Goal: Transaction & Acquisition: Purchase product/service

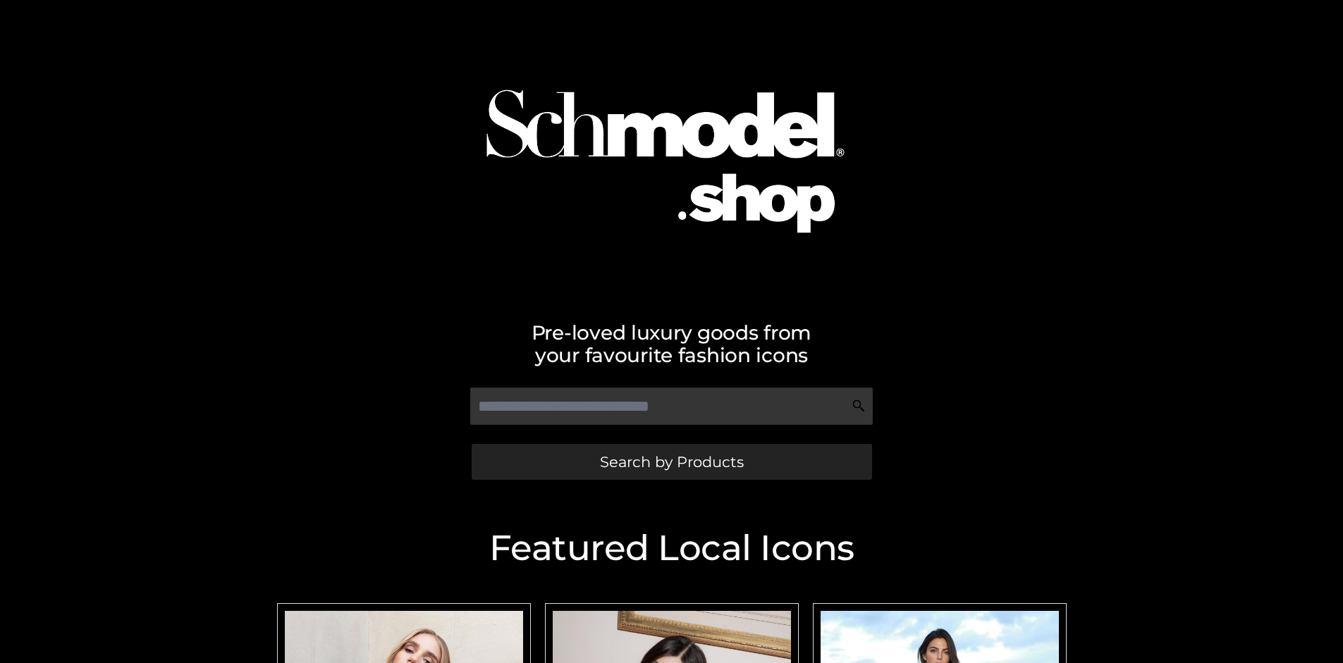
click at [671, 462] on span "Search by Products" at bounding box center [672, 462] width 144 height 15
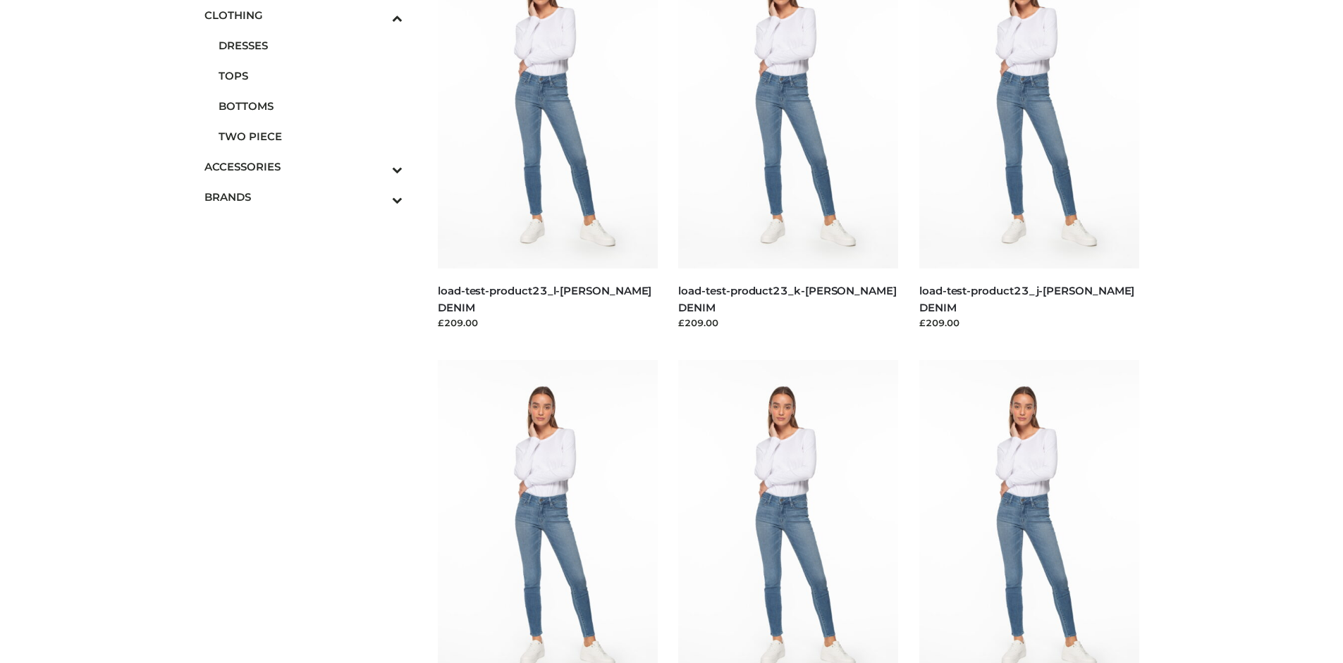
click at [310, 75] on span "TOPS" at bounding box center [311, 76] width 185 height 16
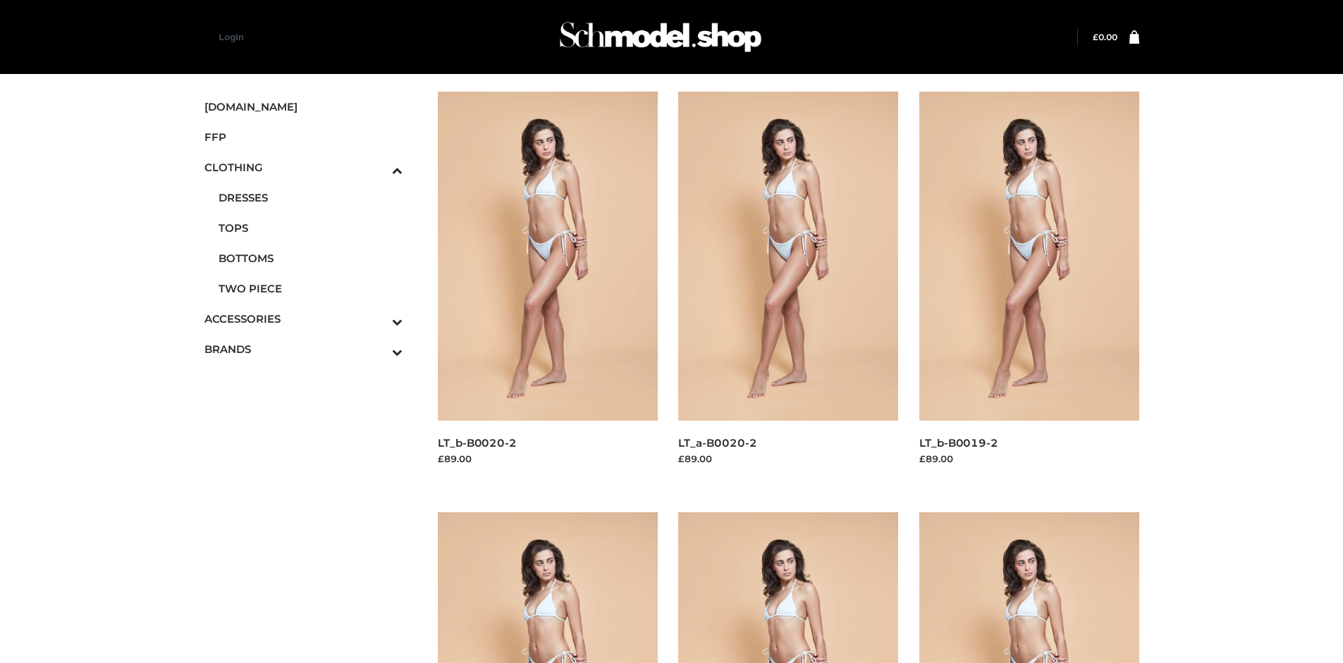
scroll to position [663, 0]
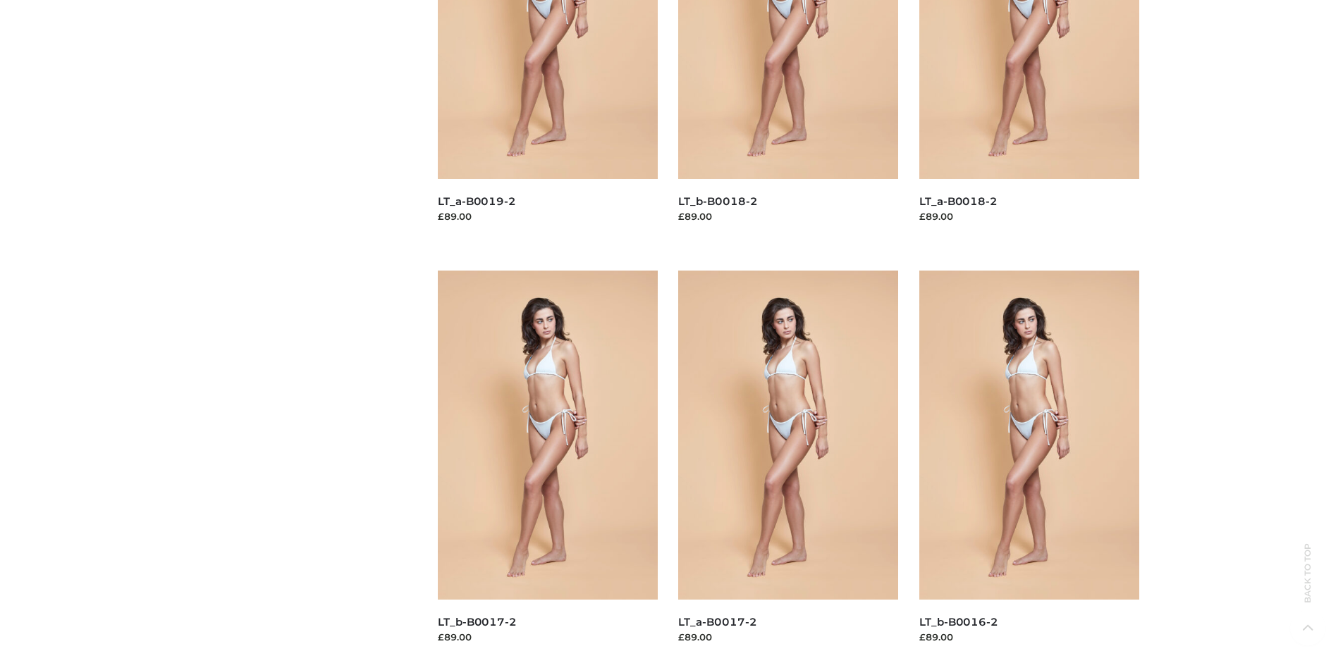
click at [547, 467] on img at bounding box center [548, 435] width 220 height 329
click at [788, 467] on img at bounding box center [788, 435] width 220 height 329
click at [1029, 467] on img at bounding box center [1029, 435] width 220 height 329
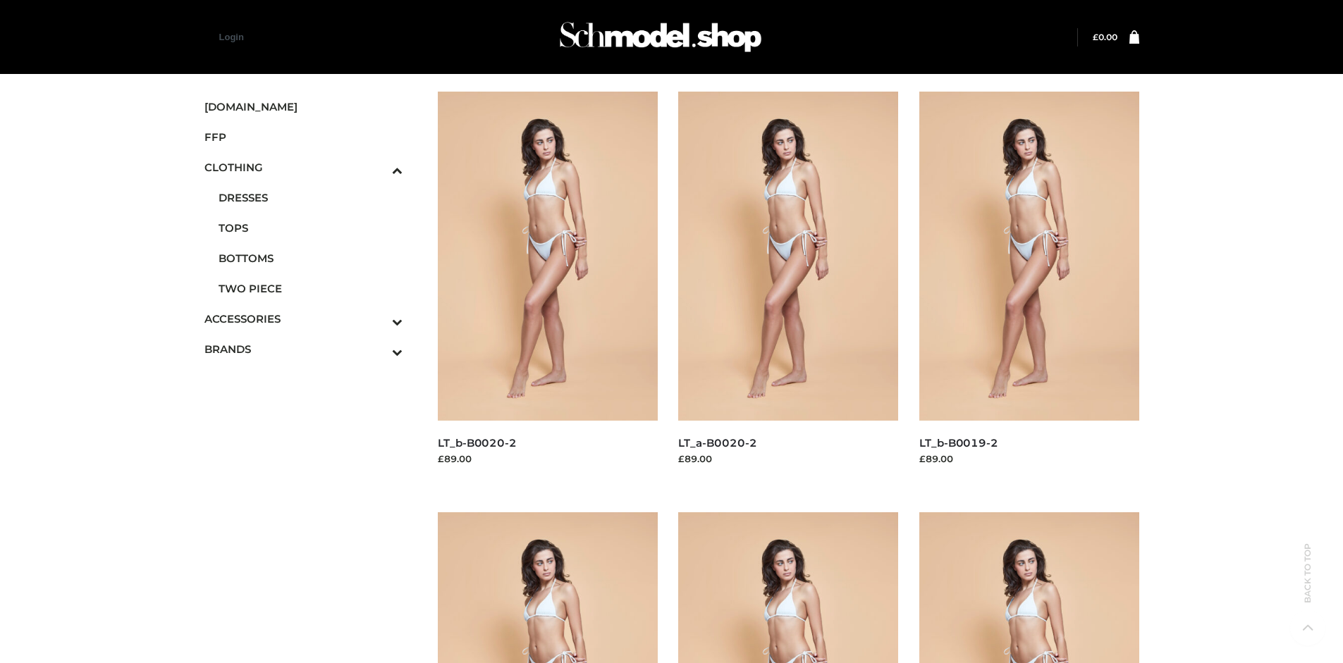
click at [303, 137] on span "FFP" at bounding box center [303, 137] width 199 height 16
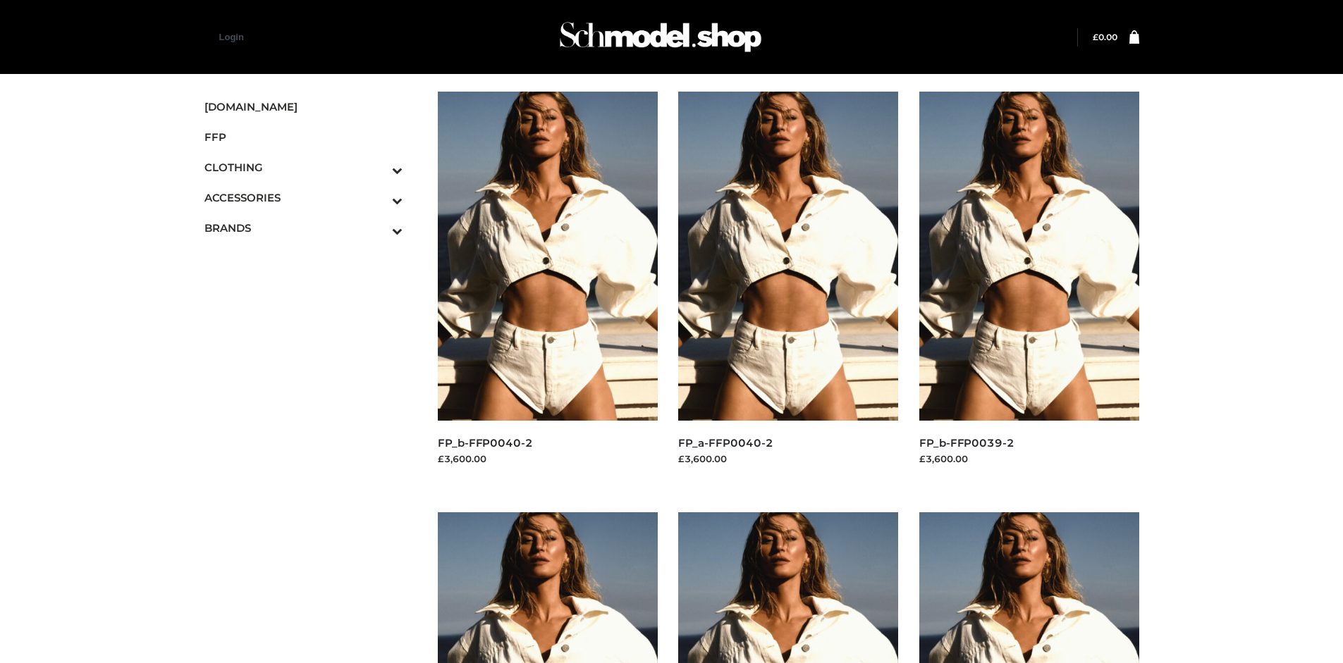
scroll to position [663, 0]
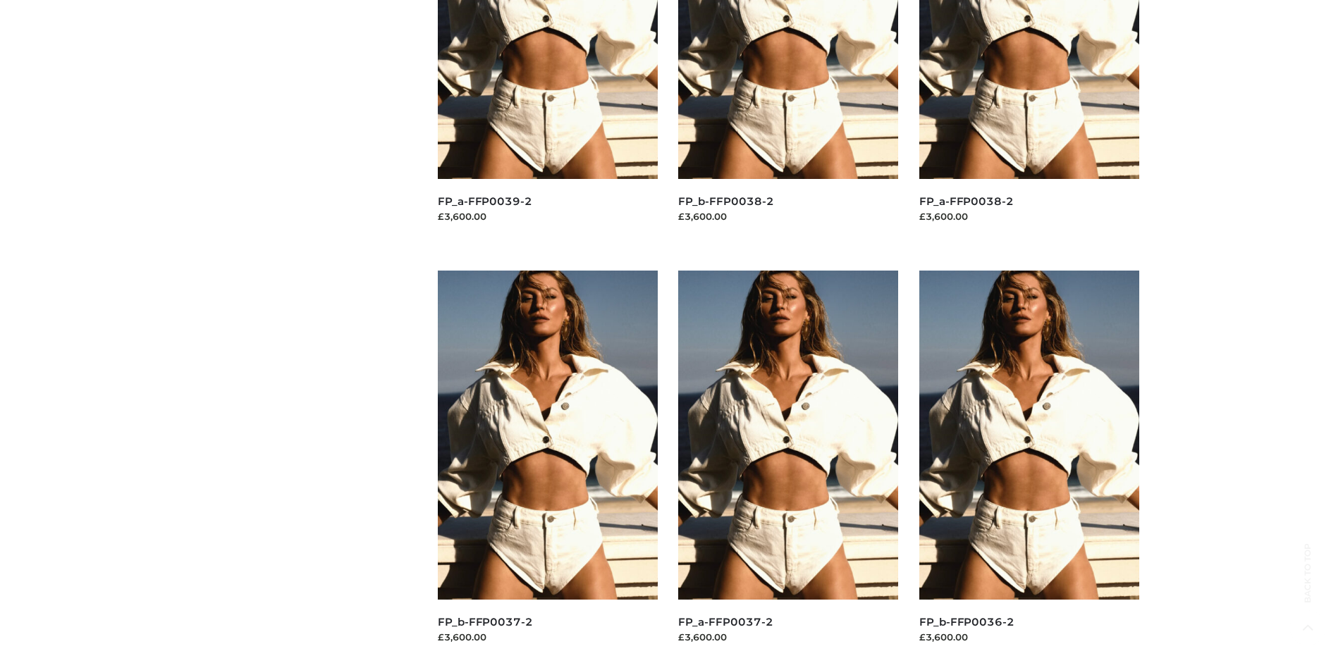
click at [788, 467] on img at bounding box center [788, 435] width 220 height 329
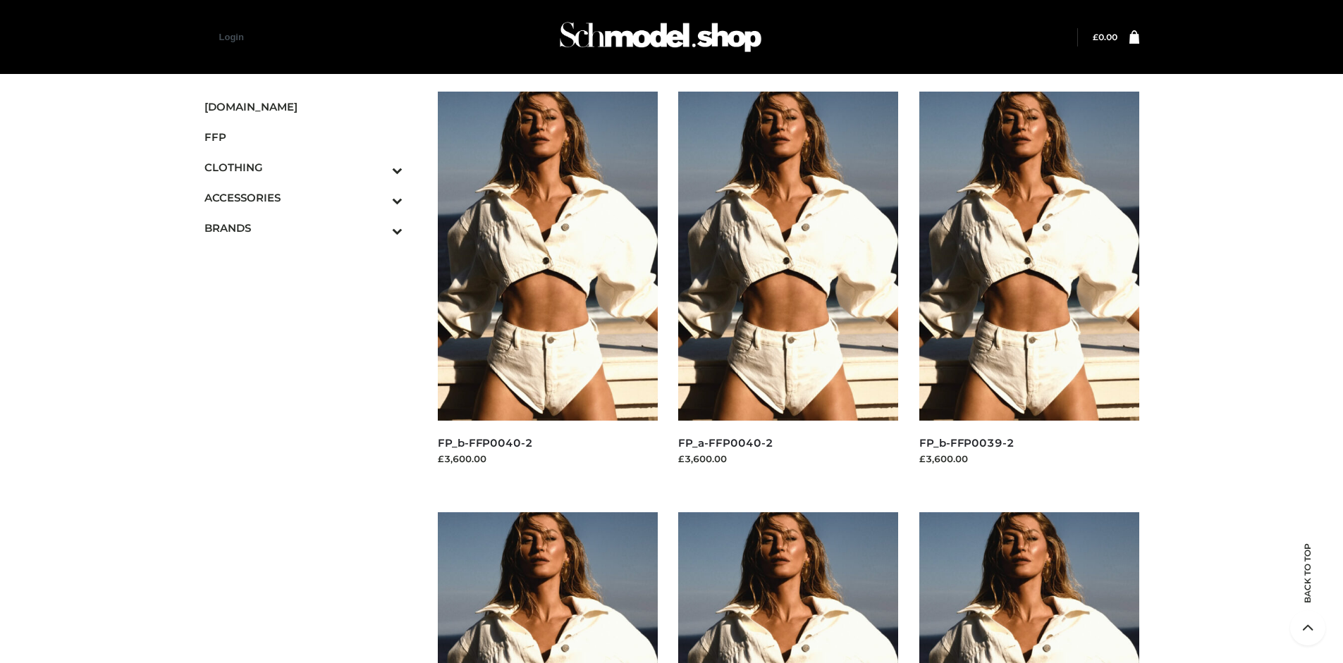
click at [1029, 288] on img at bounding box center [1029, 256] width 220 height 329
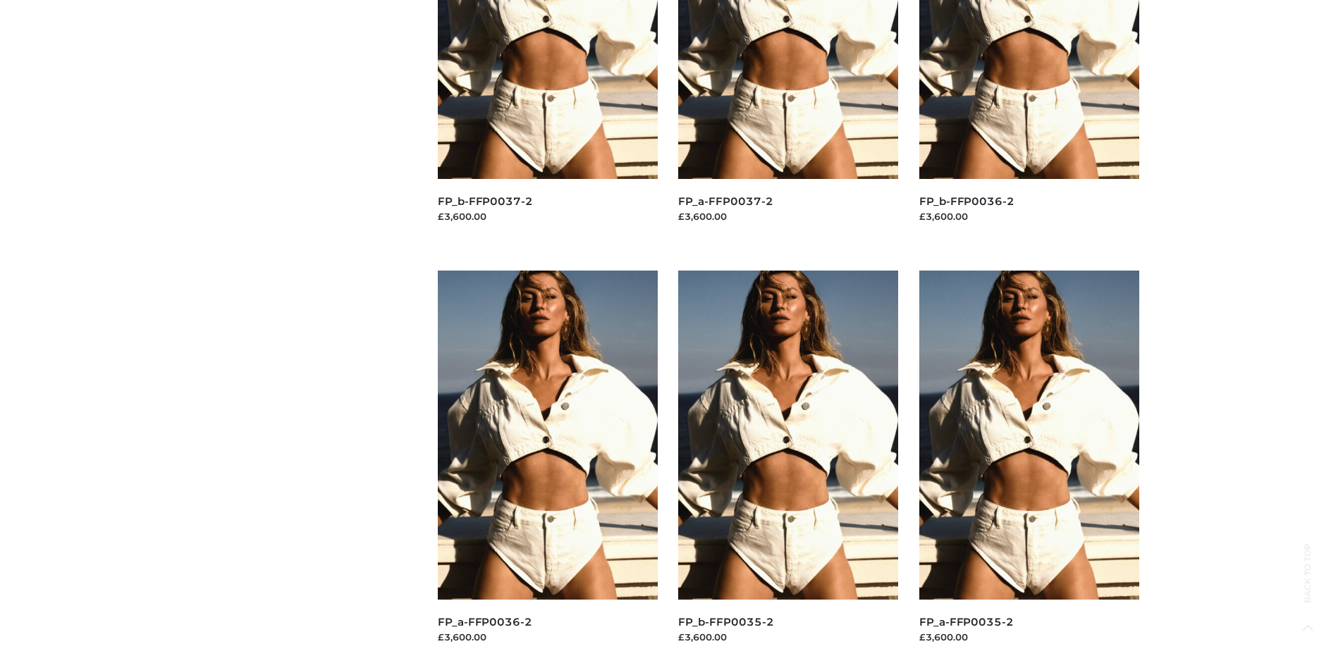
click at [788, 467] on img at bounding box center [788, 435] width 220 height 329
click at [1029, 467] on img at bounding box center [1029, 435] width 220 height 329
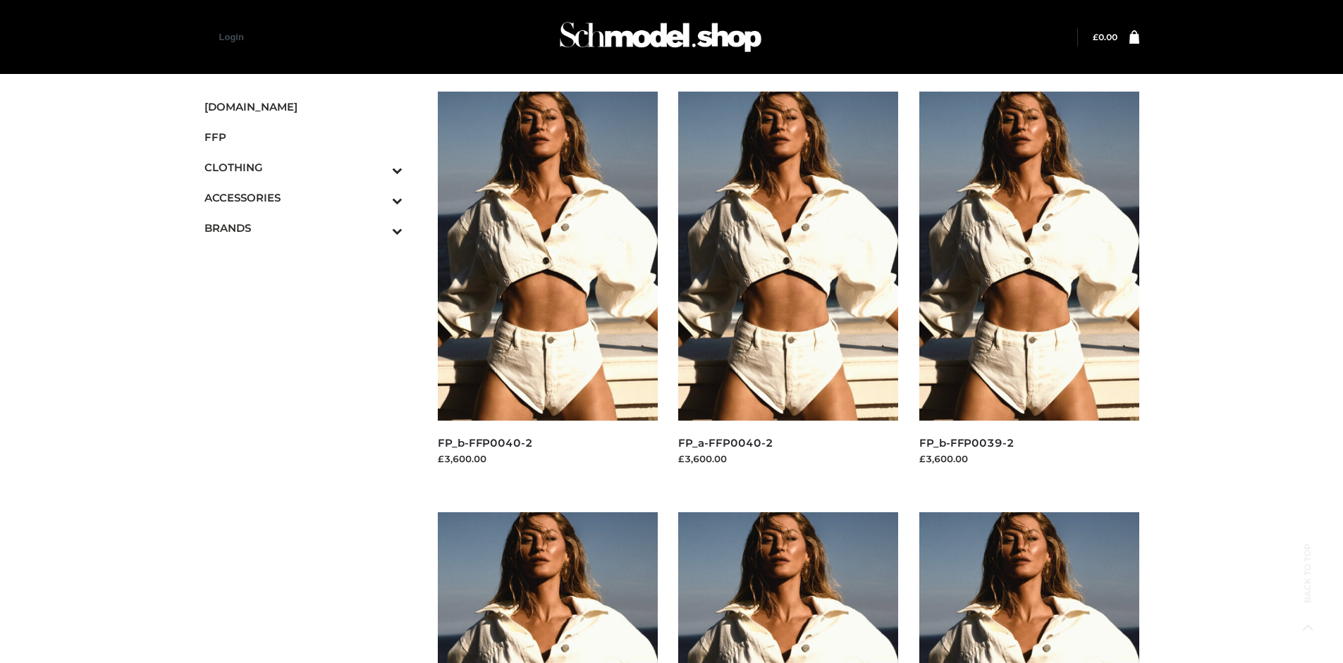
click at [378, 197] on icon "Toggle Submenu" at bounding box center [324, 200] width 158 height 16
click at [310, 258] on span "JEWELRY" at bounding box center [311, 258] width 185 height 16
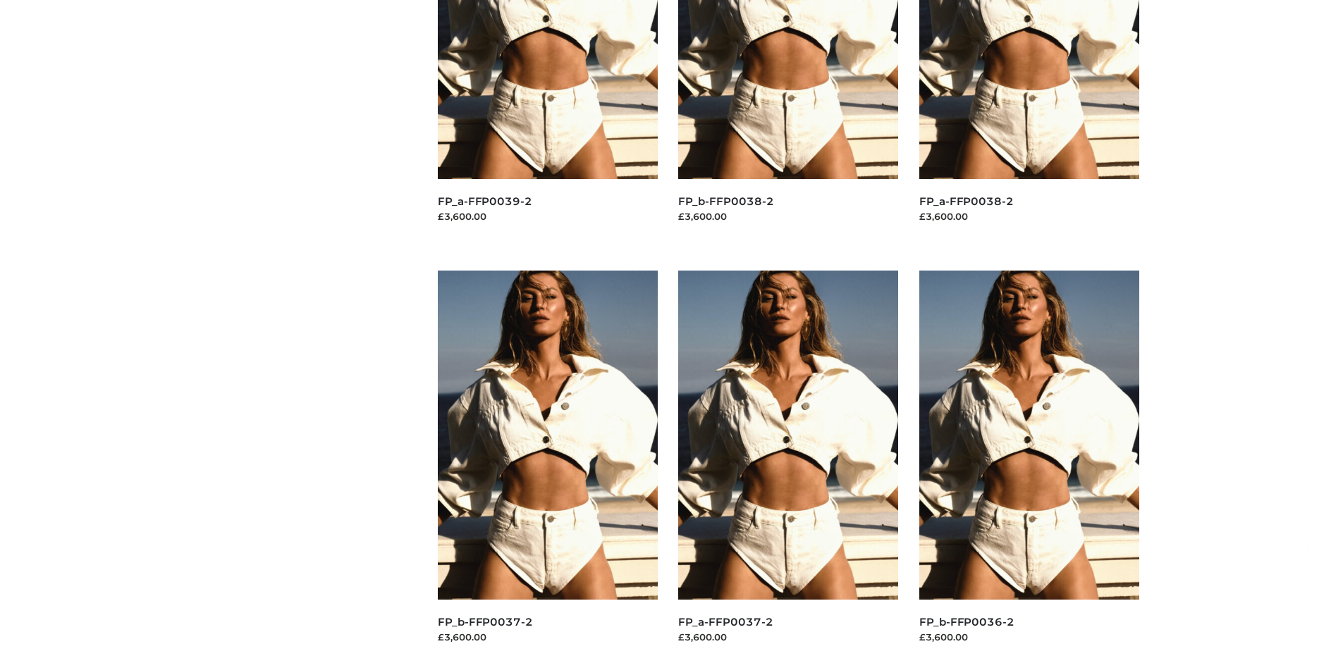
click at [788, 467] on img at bounding box center [788, 435] width 220 height 329
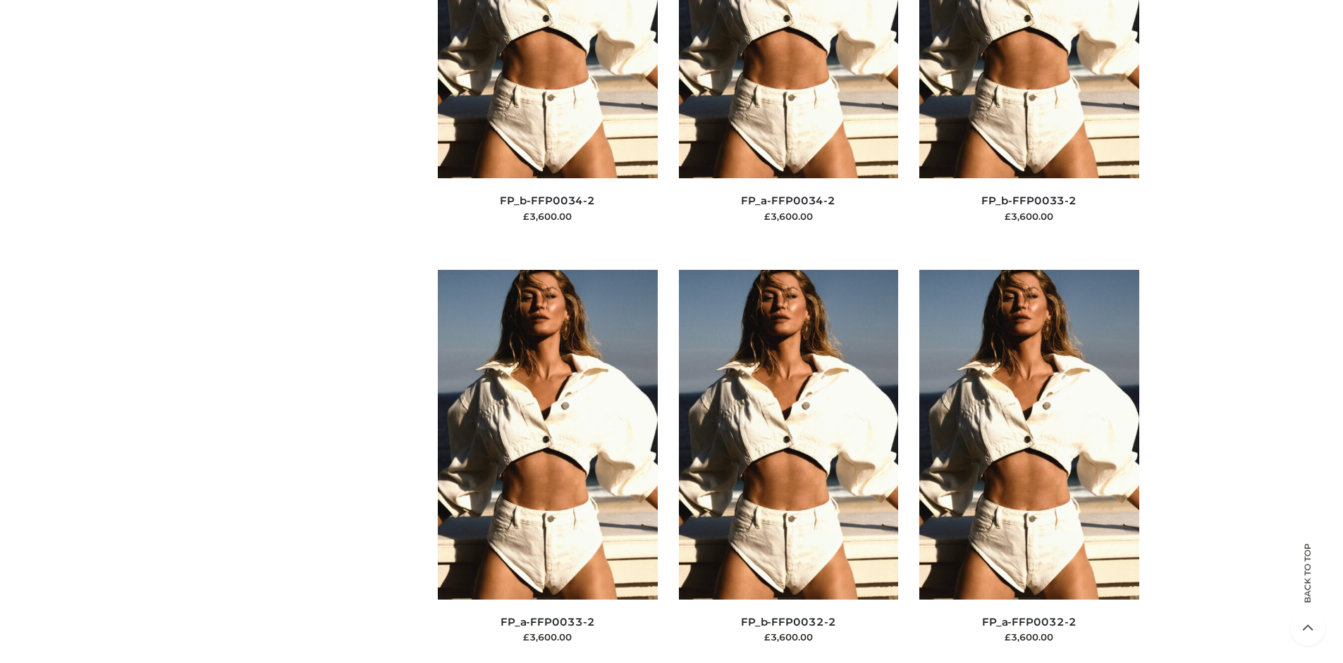
click at [788, 466] on img at bounding box center [789, 434] width 220 height 329
click at [1029, 467] on img at bounding box center [1029, 435] width 220 height 329
click at [788, 467] on img at bounding box center [789, 435] width 220 height 329
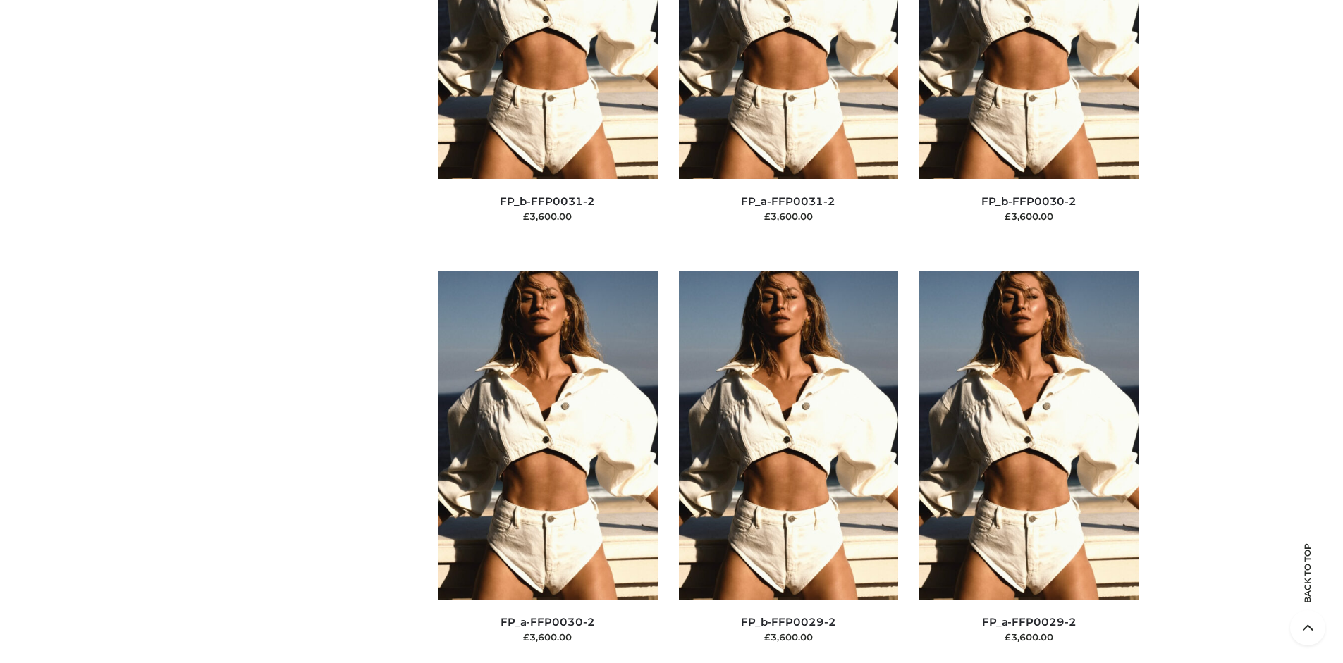
scroll to position [0, 0]
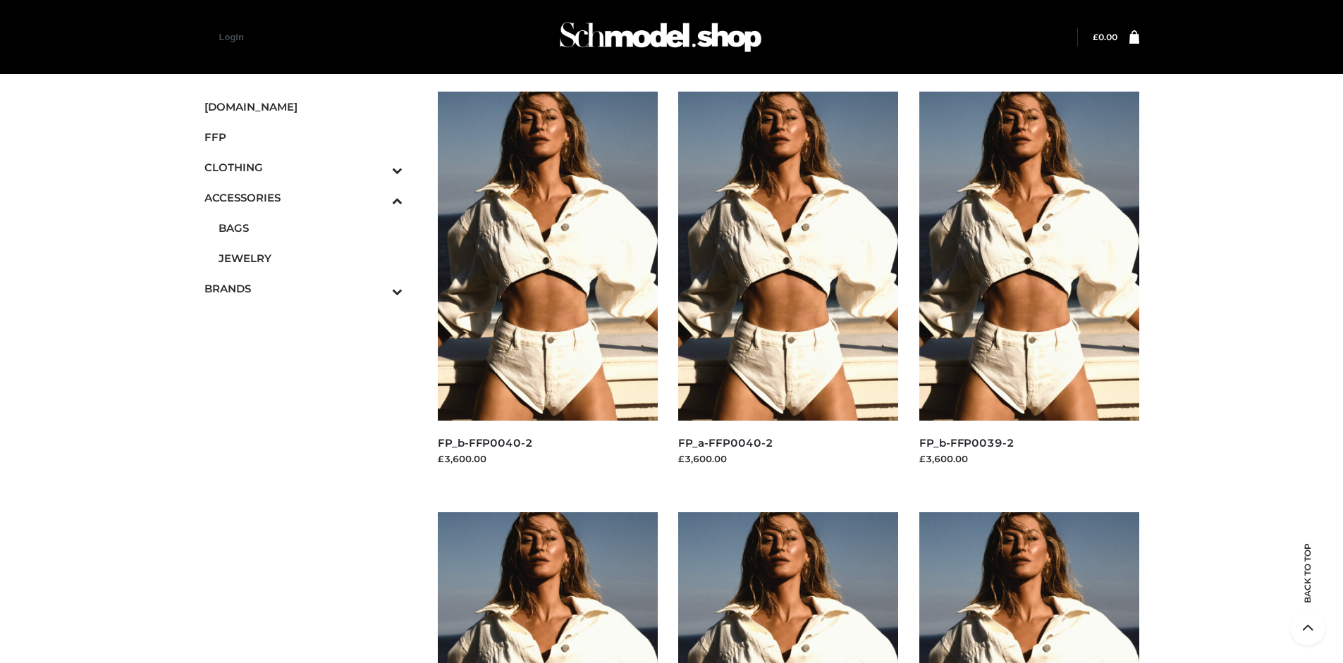
click at [378, 288] on icon "Toggle Submenu" at bounding box center [324, 291] width 158 height 16
click at [310, 288] on span "PARKERSMITH" at bounding box center [311, 289] width 185 height 16
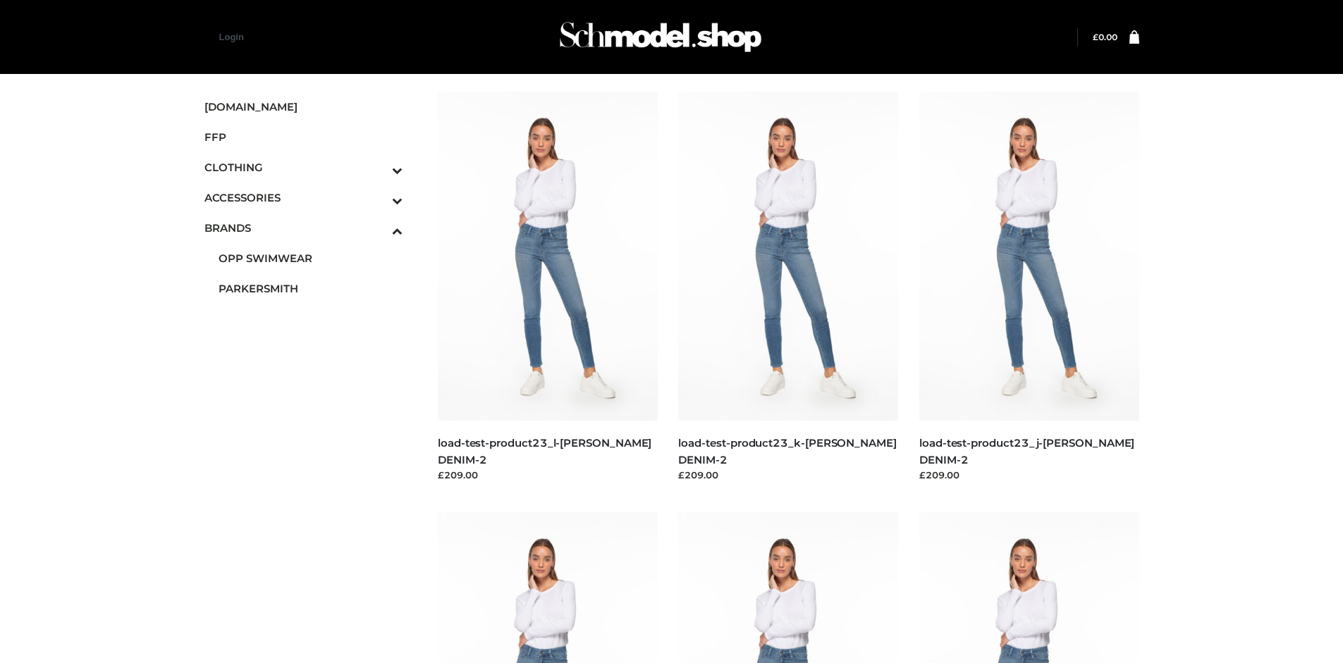
click at [547, 288] on img at bounding box center [548, 256] width 220 height 329
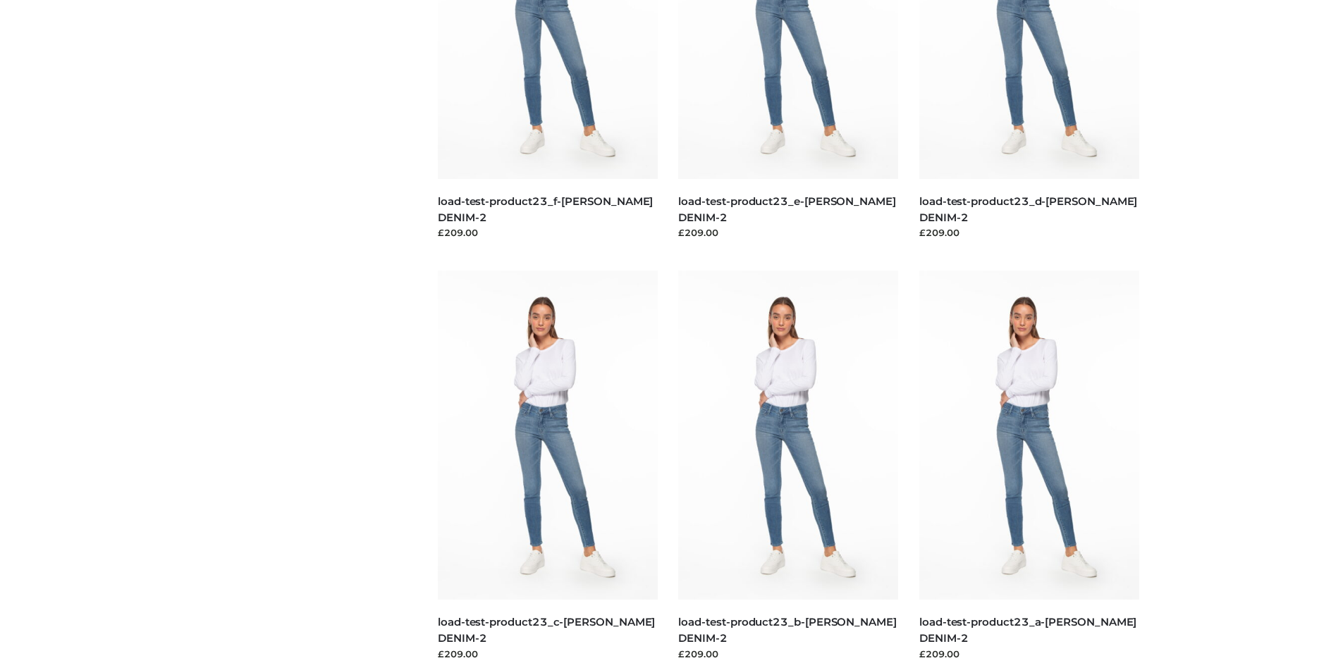
click at [1029, 467] on img at bounding box center [1029, 435] width 220 height 329
